Goal: Task Accomplishment & Management: Manage account settings

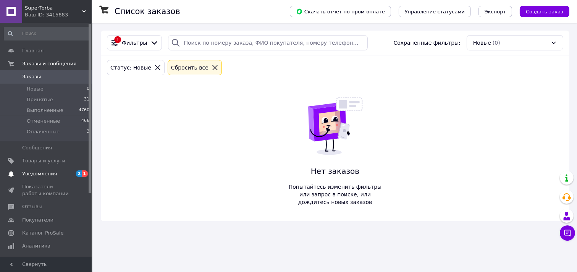
click at [50, 173] on span "Уведомления" at bounding box center [39, 173] width 35 height 7
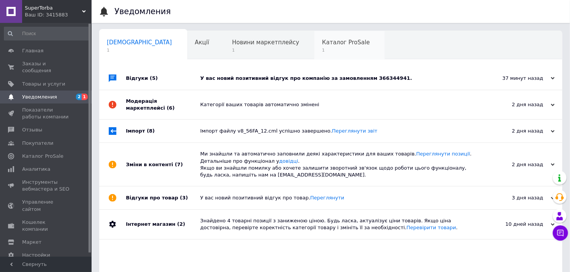
click at [322, 45] on span "Каталог ProSale" at bounding box center [346, 42] width 48 height 7
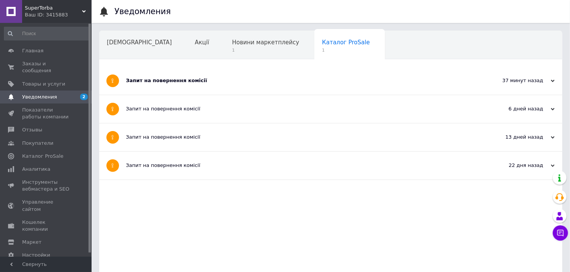
click at [134, 79] on div "Запит на повернення комісії" at bounding box center [302, 80] width 353 height 7
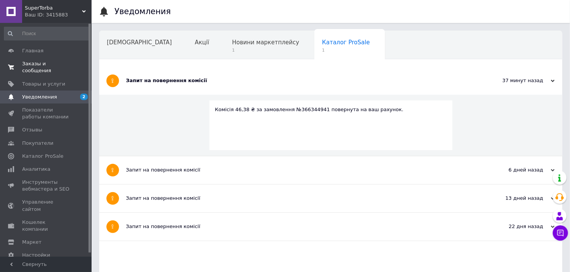
click at [40, 64] on span "Заказы и сообщения" at bounding box center [46, 67] width 48 height 14
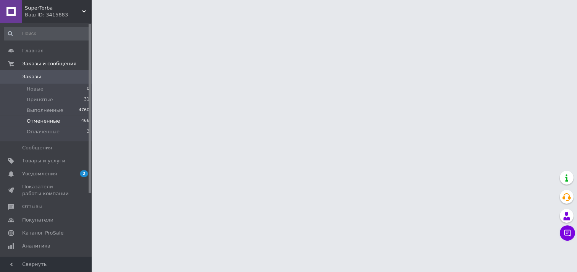
click at [55, 121] on span "Отмененные" at bounding box center [43, 121] width 33 height 7
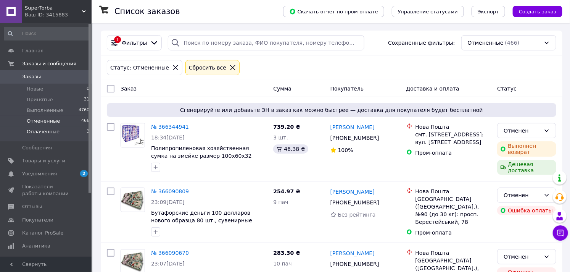
click at [46, 134] on span "Оплаченные" at bounding box center [43, 131] width 33 height 7
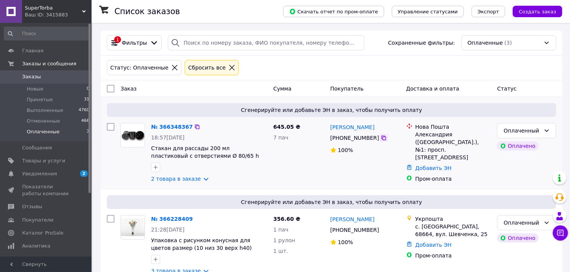
click at [382, 139] on icon at bounding box center [384, 138] width 6 height 6
click at [382, 138] on icon at bounding box center [384, 138] width 5 height 5
